Goal: Information Seeking & Learning: Learn about a topic

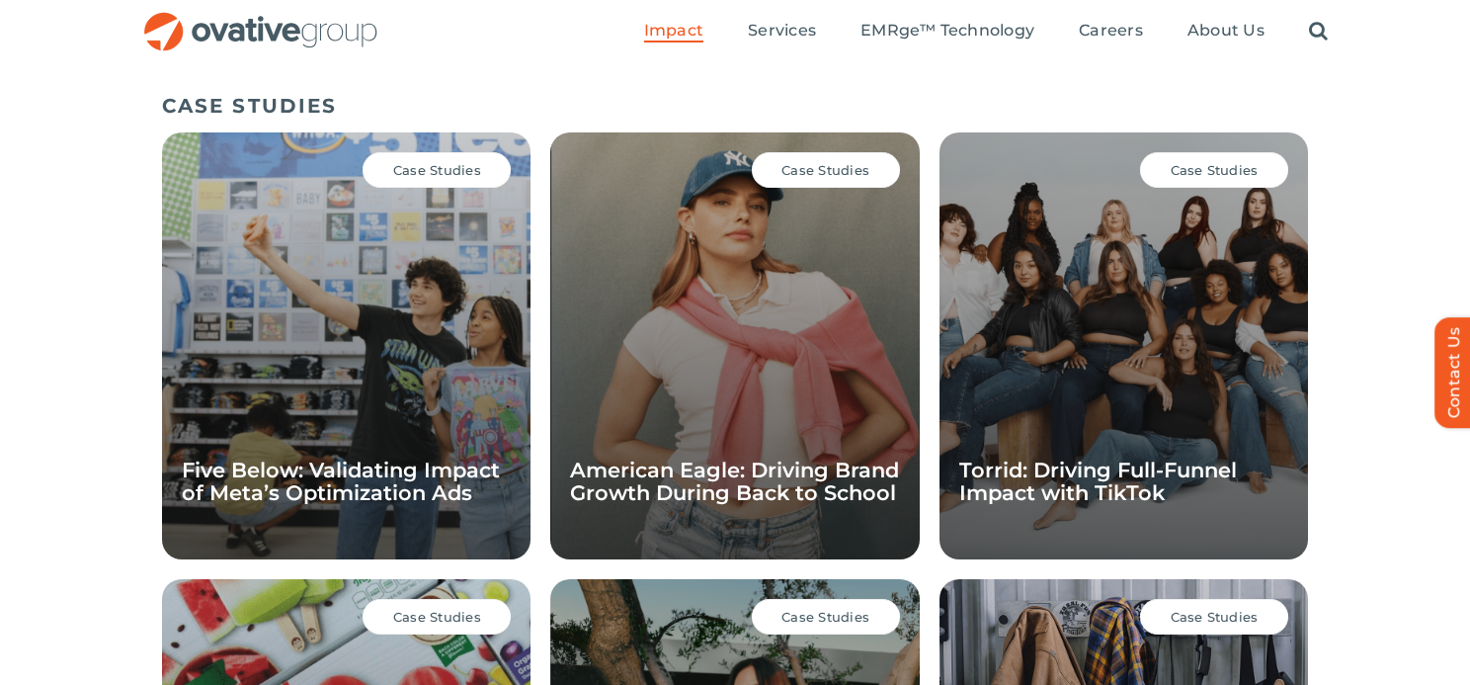
scroll to position [1361, 0]
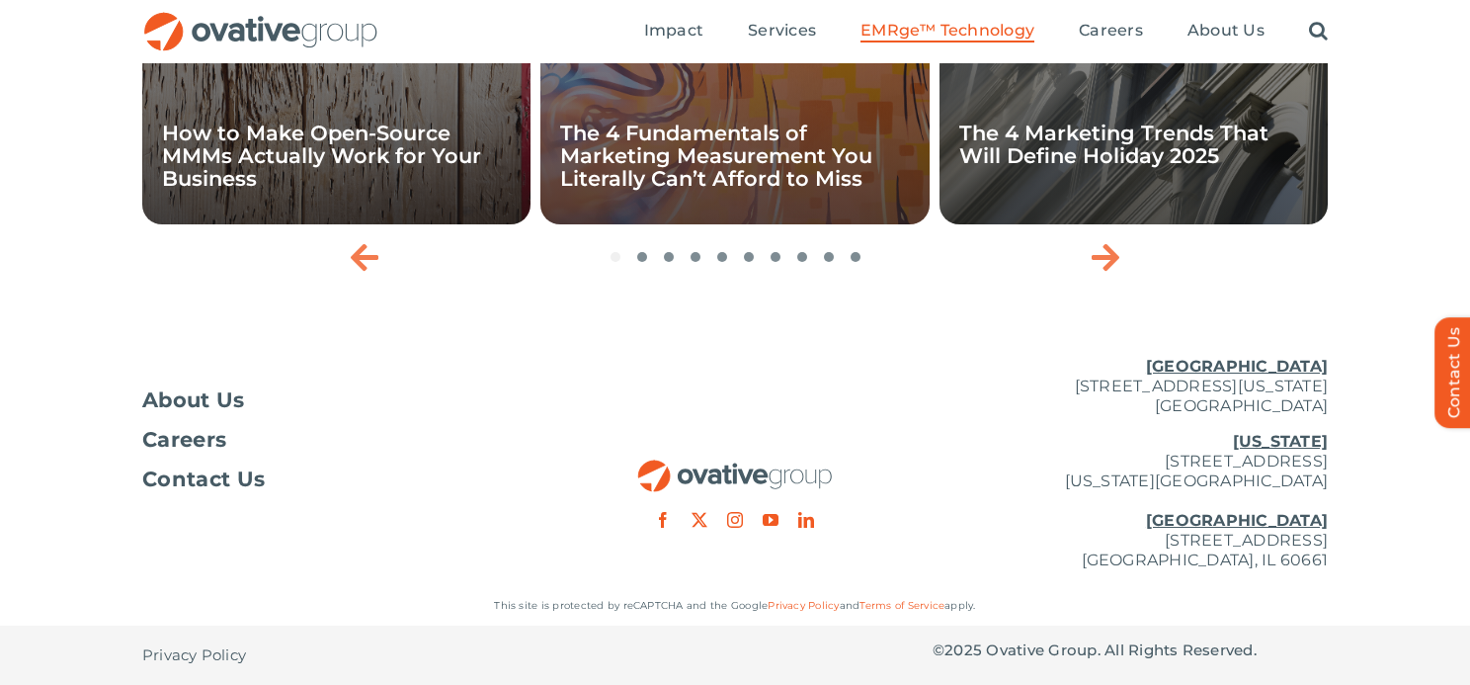
scroll to position [6463, 0]
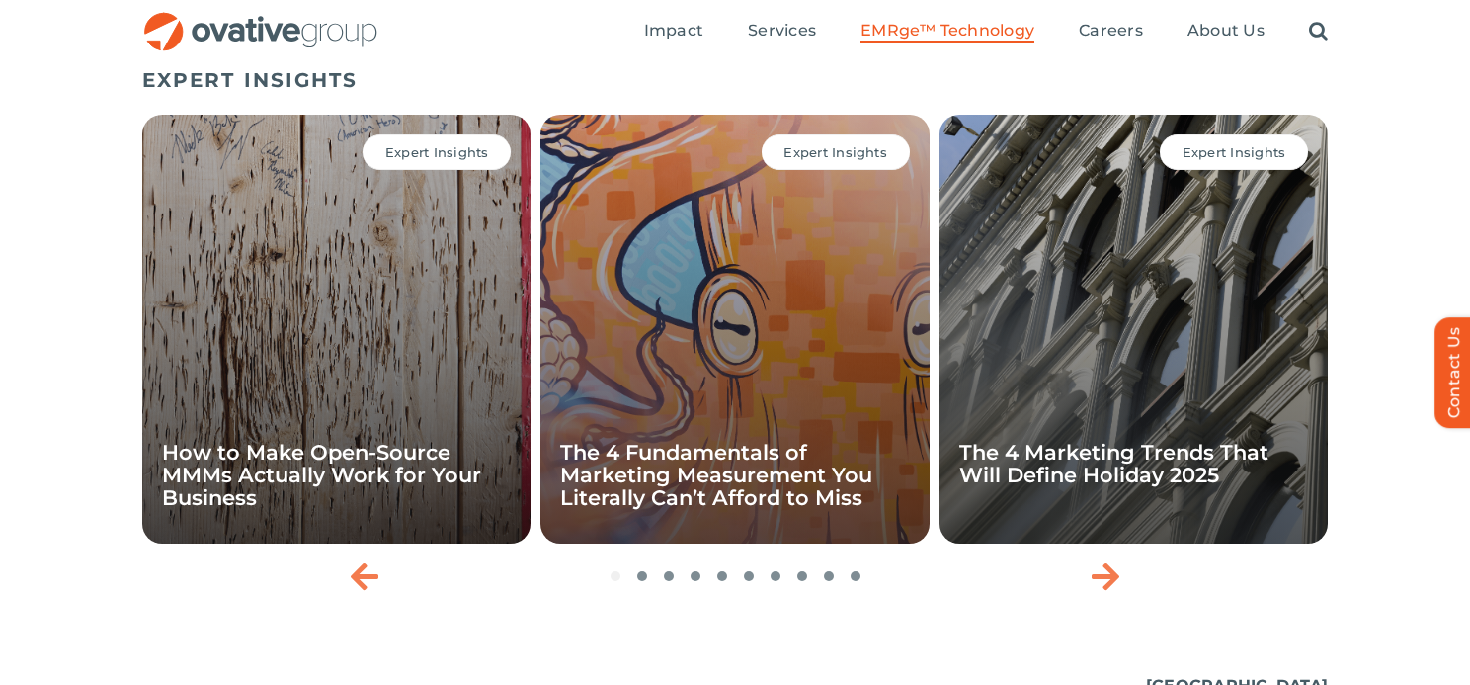
click at [344, 92] on h5 "EXPERT INSIGHTS" at bounding box center [735, 80] width 1186 height 24
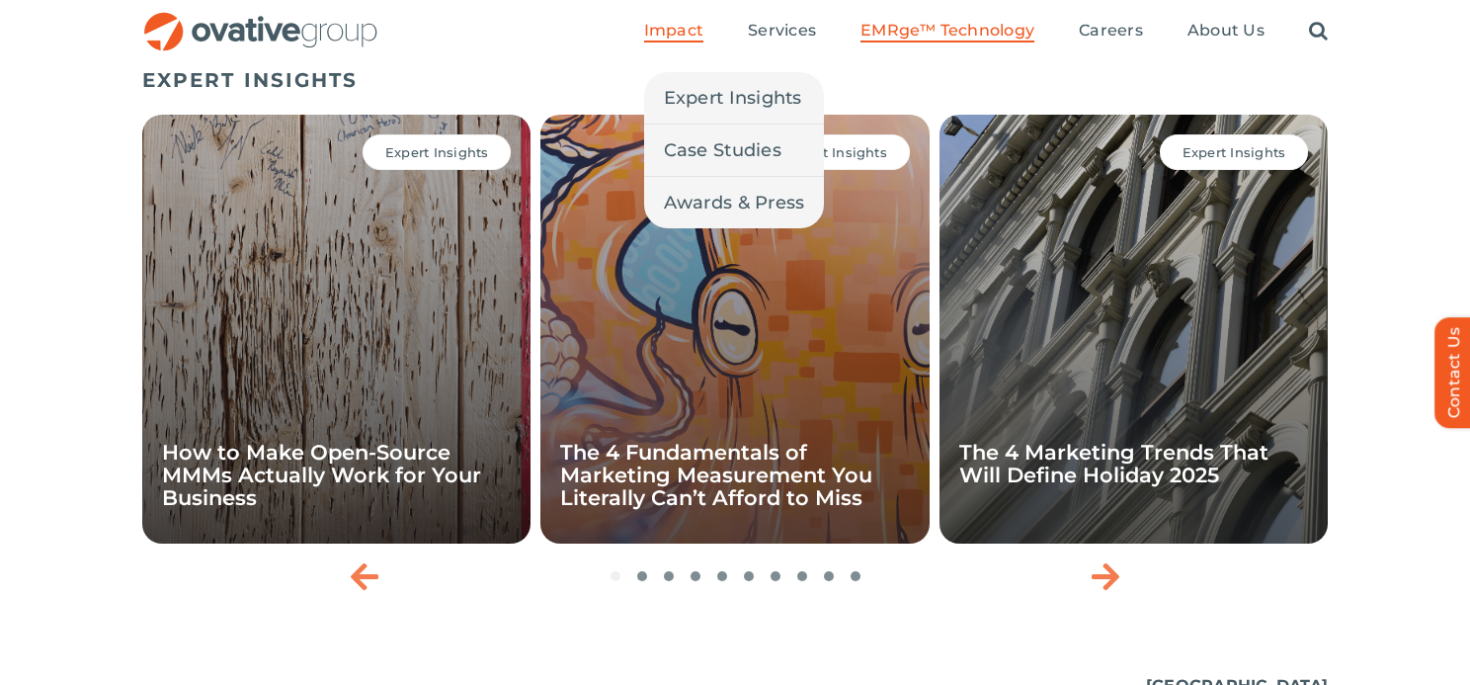
click at [678, 32] on span "Impact" at bounding box center [673, 31] width 59 height 20
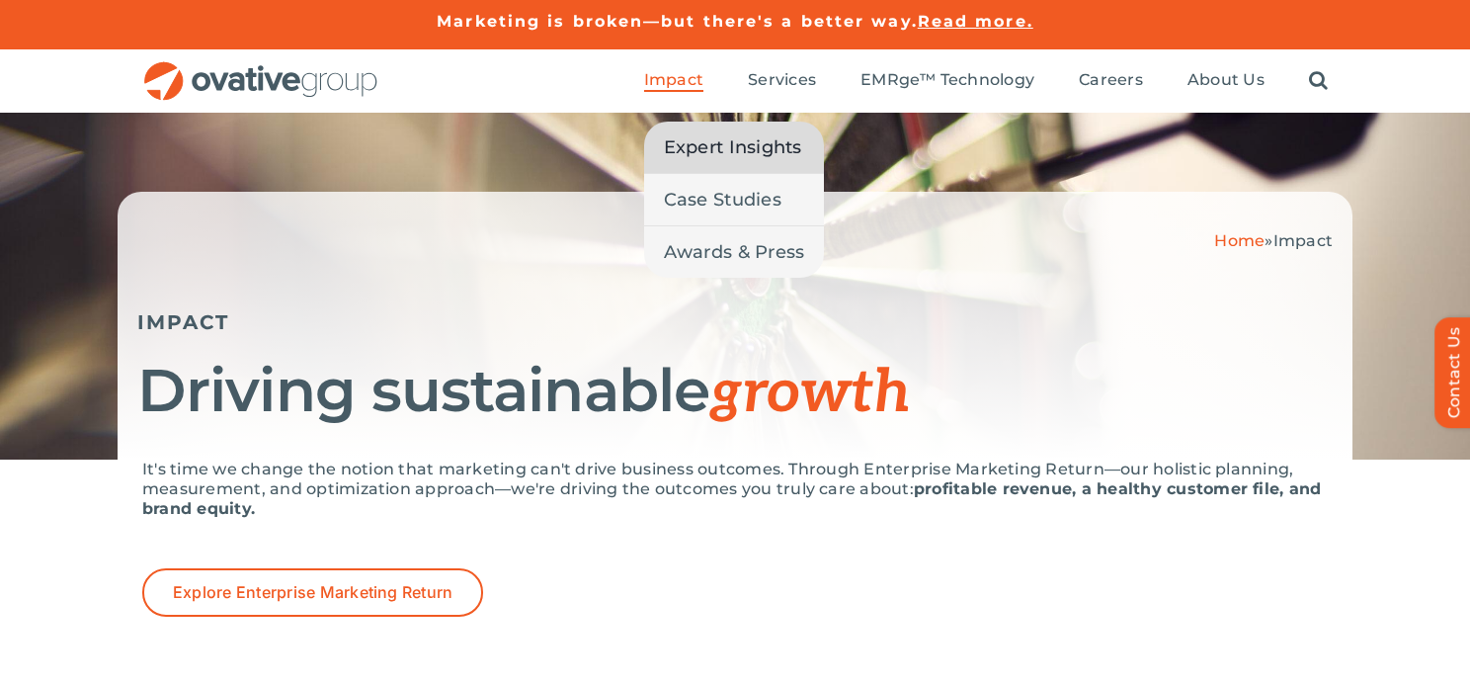
click at [680, 140] on span "Expert Insights" at bounding box center [733, 147] width 138 height 28
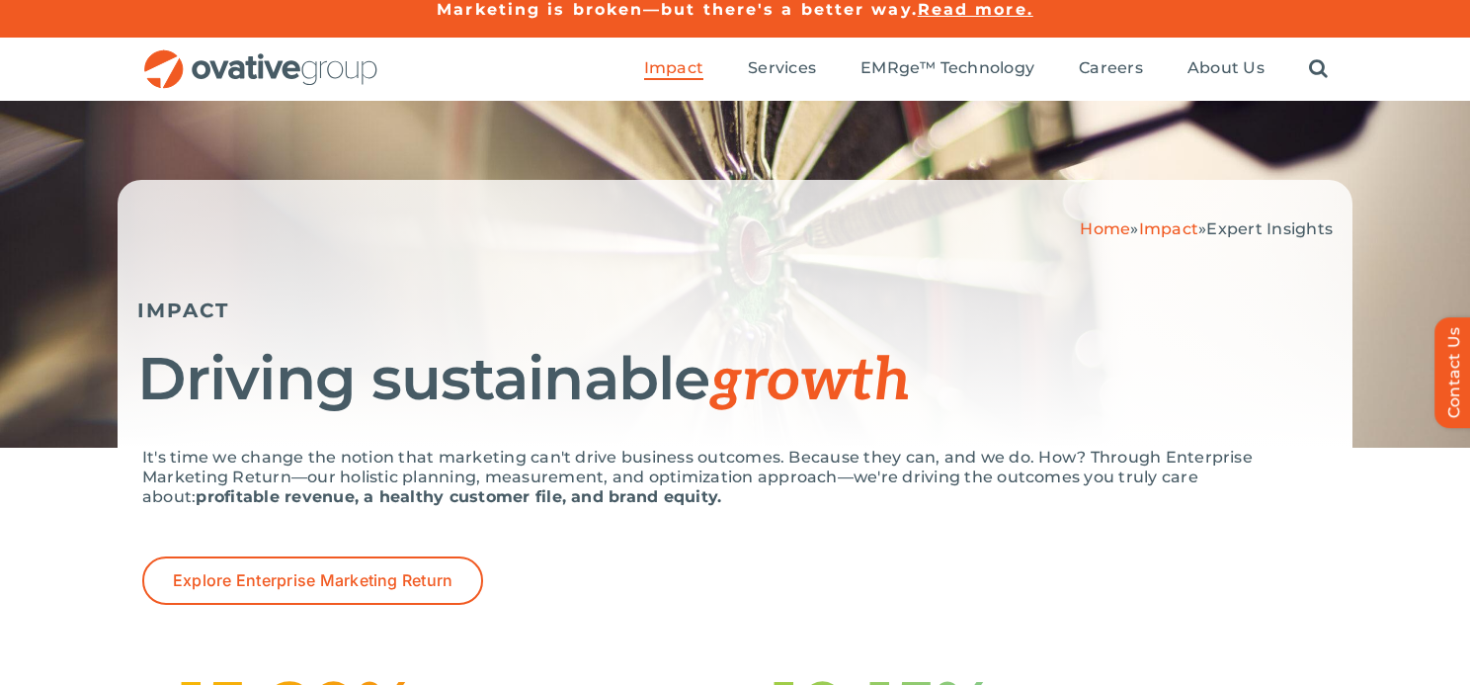
scroll to position [59, 0]
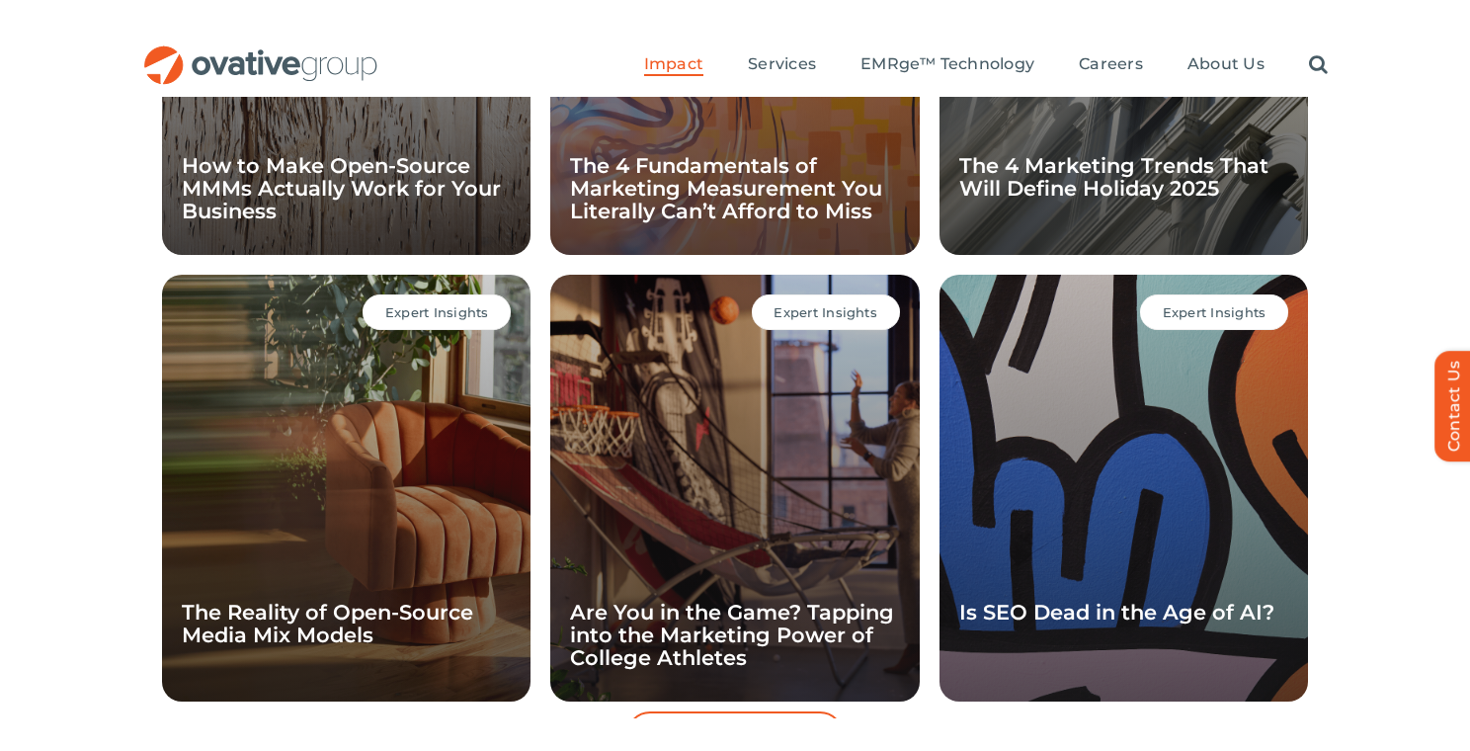
scroll to position [1709, 0]
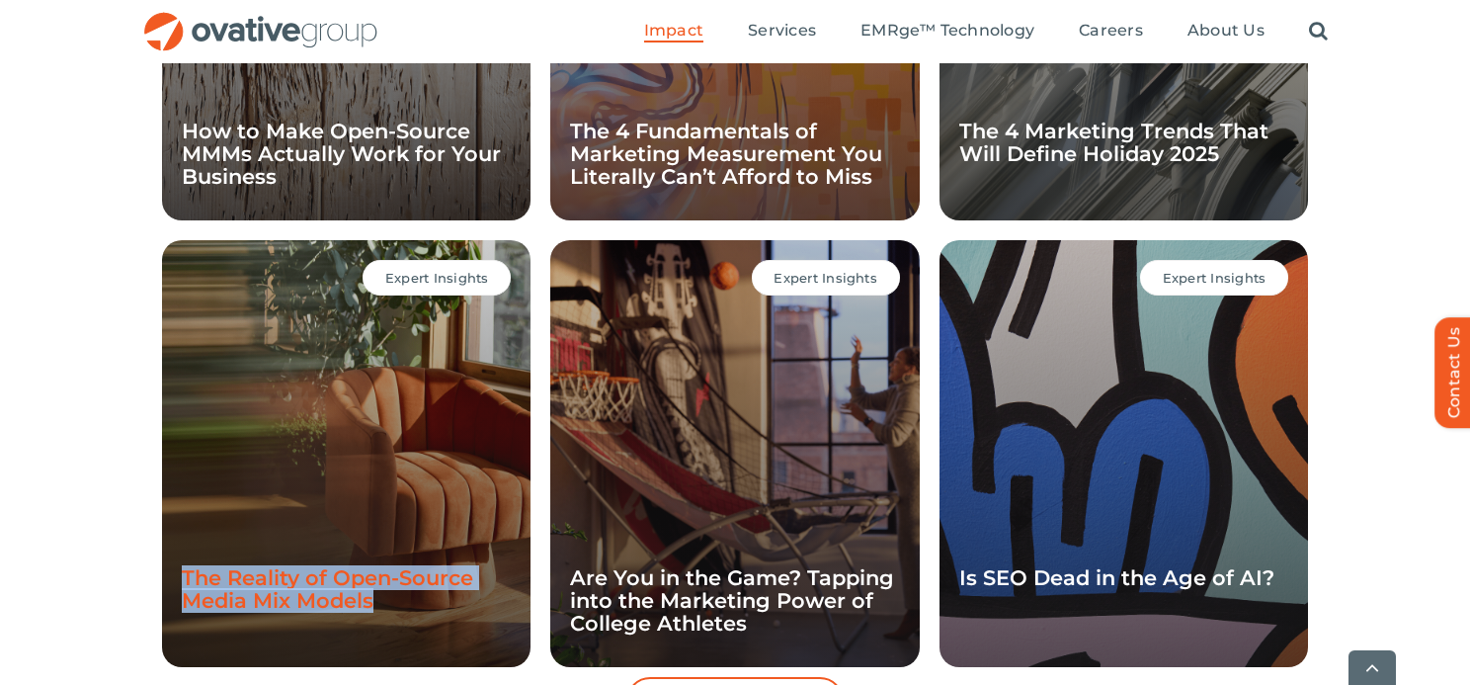
drag, startPoint x: 408, startPoint y: 560, endPoint x: 186, endPoint y: 529, distance: 224.5
click at [186, 566] on h4 "The Reality of Open-Source Media Mix Models" at bounding box center [346, 588] width 329 height 45
copy link "The Reality of Open-Source Media Mix Models"
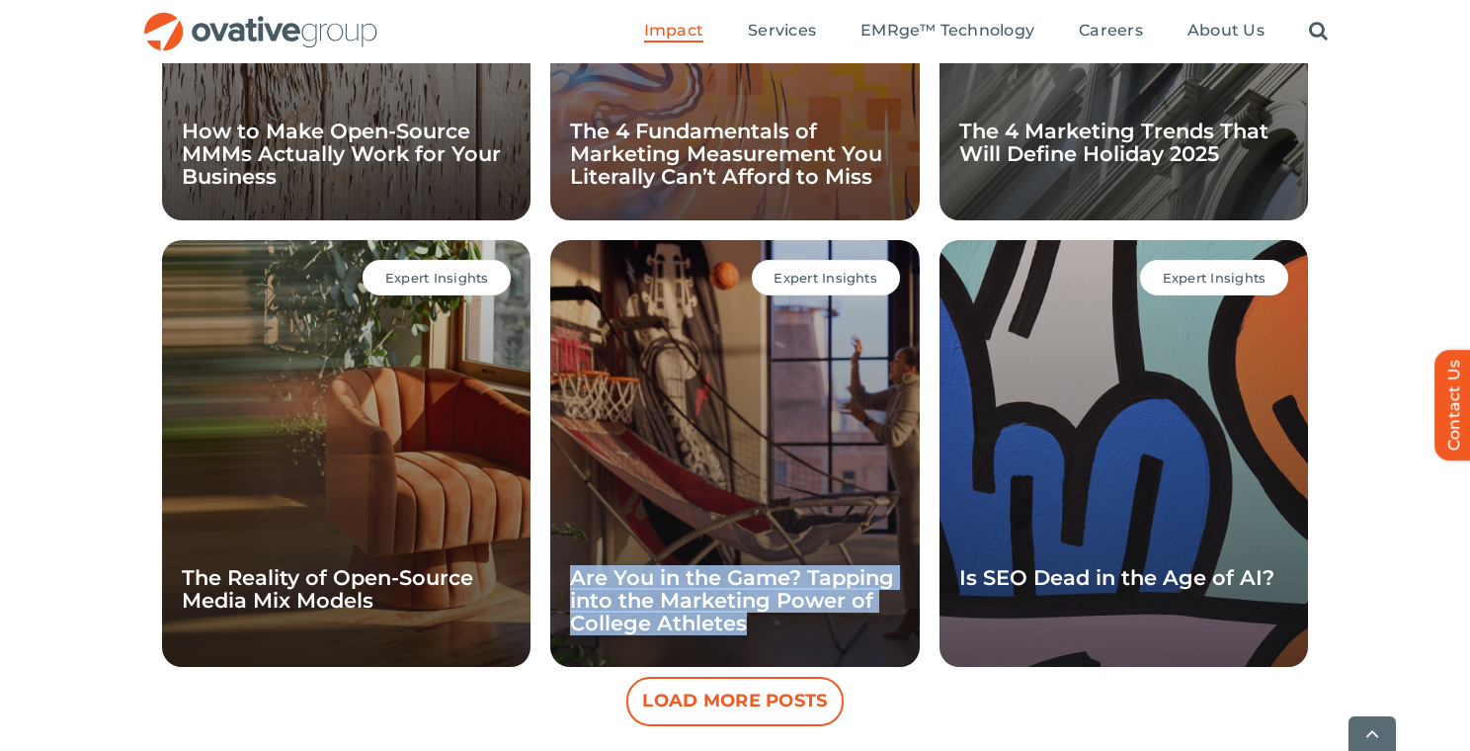
drag, startPoint x: 751, startPoint y: 588, endPoint x: 567, endPoint y: 532, distance: 192.2
click at [567, 532] on div "Expert Insights Are You in the Game? Tapping into the Marketing Power of Colleg…" at bounding box center [734, 453] width 369 height 427
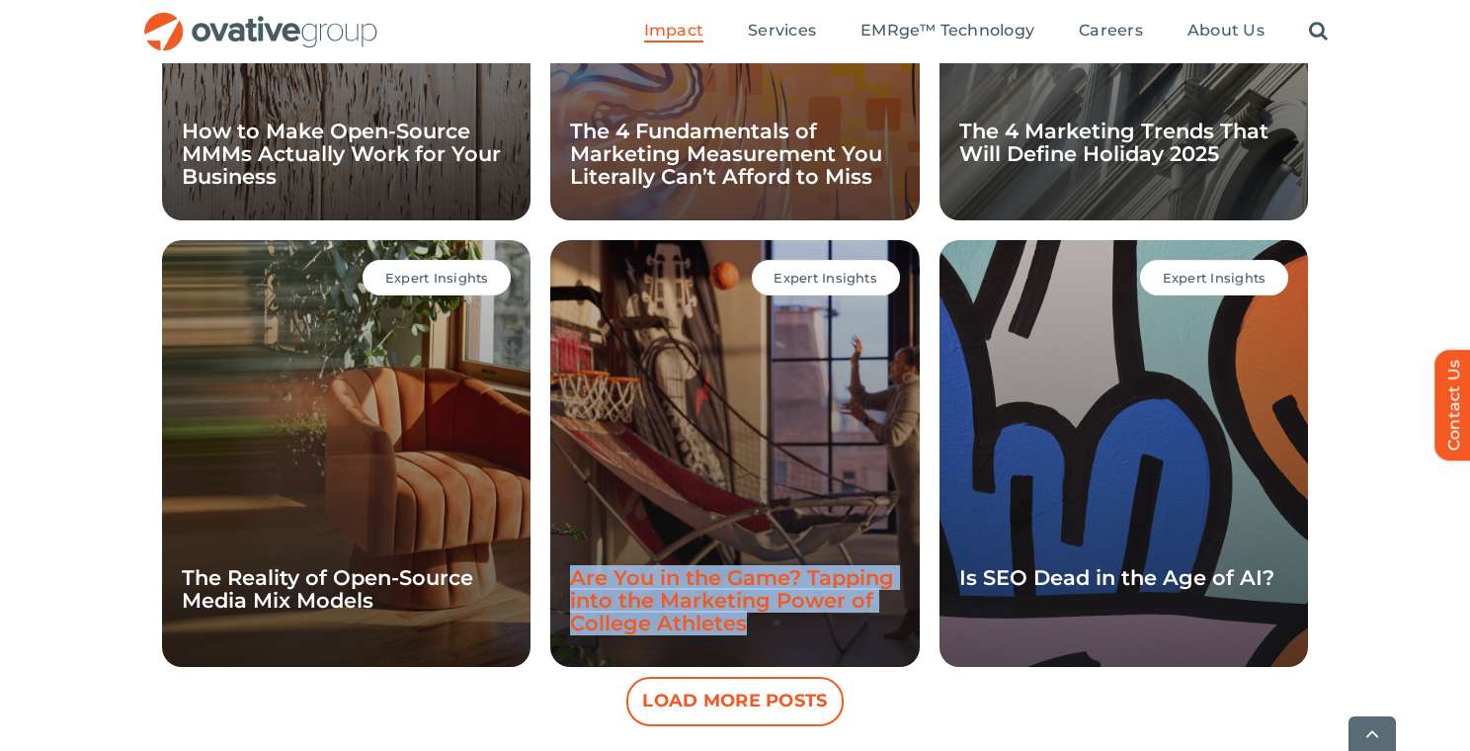
drag, startPoint x: 772, startPoint y: 594, endPoint x: 578, endPoint y: 536, distance: 201.9
click at [578, 566] on h4 "Are You in the Game? Tapping into the Marketing Power of College Athletes" at bounding box center [734, 600] width 329 height 68
copy link "Are You in the Game? Tapping into the Marketing Power of College Athletes"
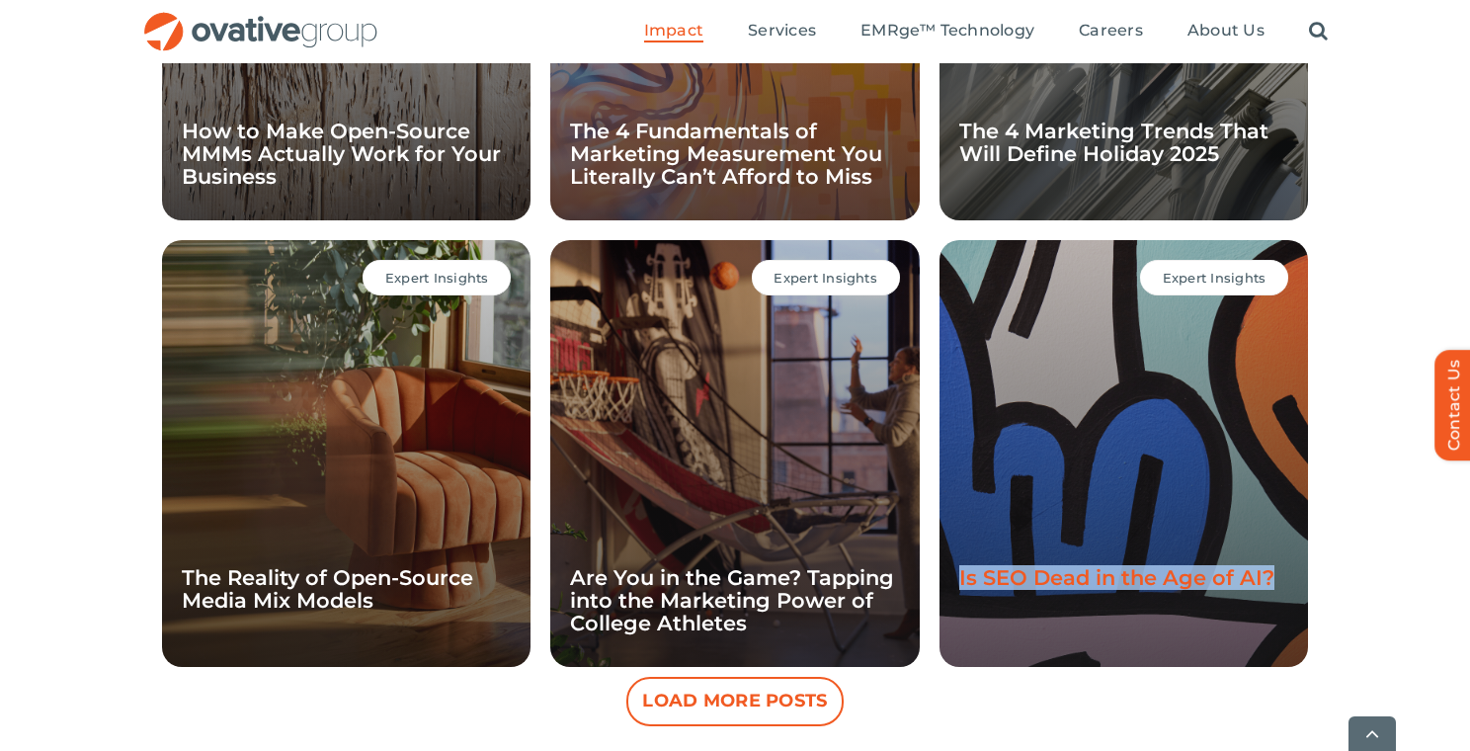
drag, startPoint x: 1286, startPoint y: 543, endPoint x: 960, endPoint y: 540, distance: 326.0
click at [961, 566] on h4 "Is SEO Dead in the Age of AI?" at bounding box center [1123, 577] width 329 height 23
copy link "Is SEO Dead in the Age of AI?"
